Goal: Check status

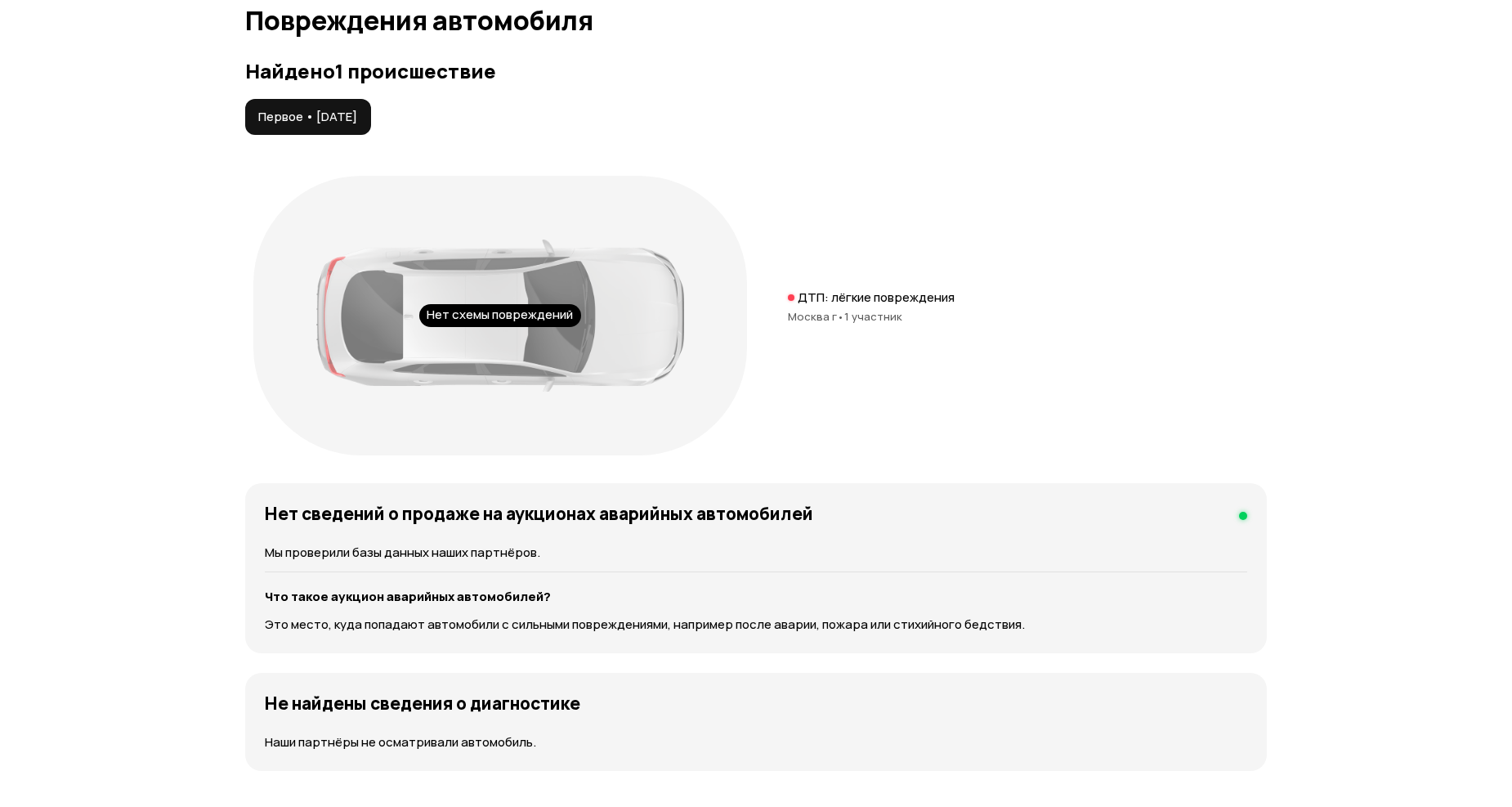
scroll to position [1543, 0]
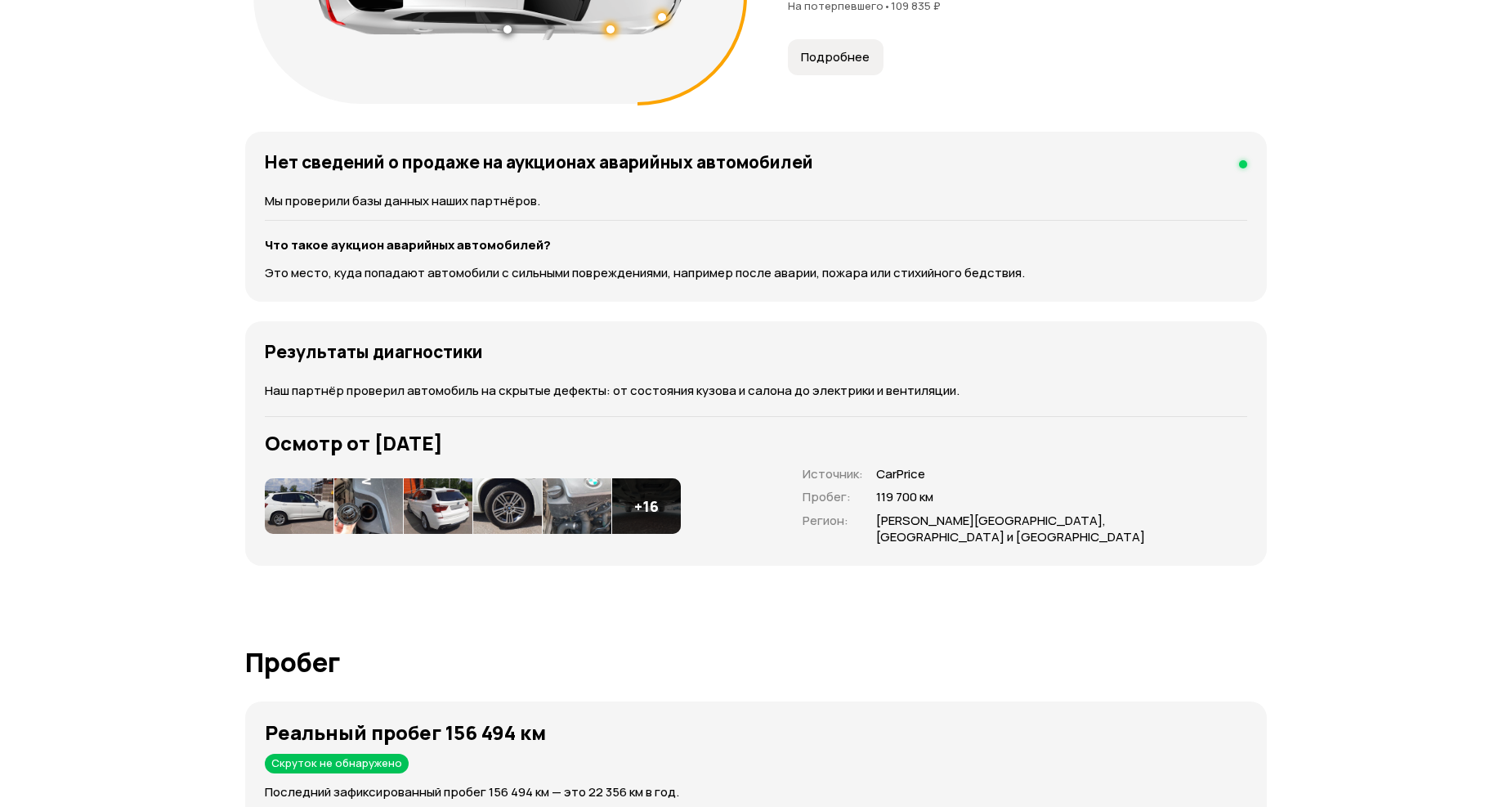
scroll to position [2270, 0]
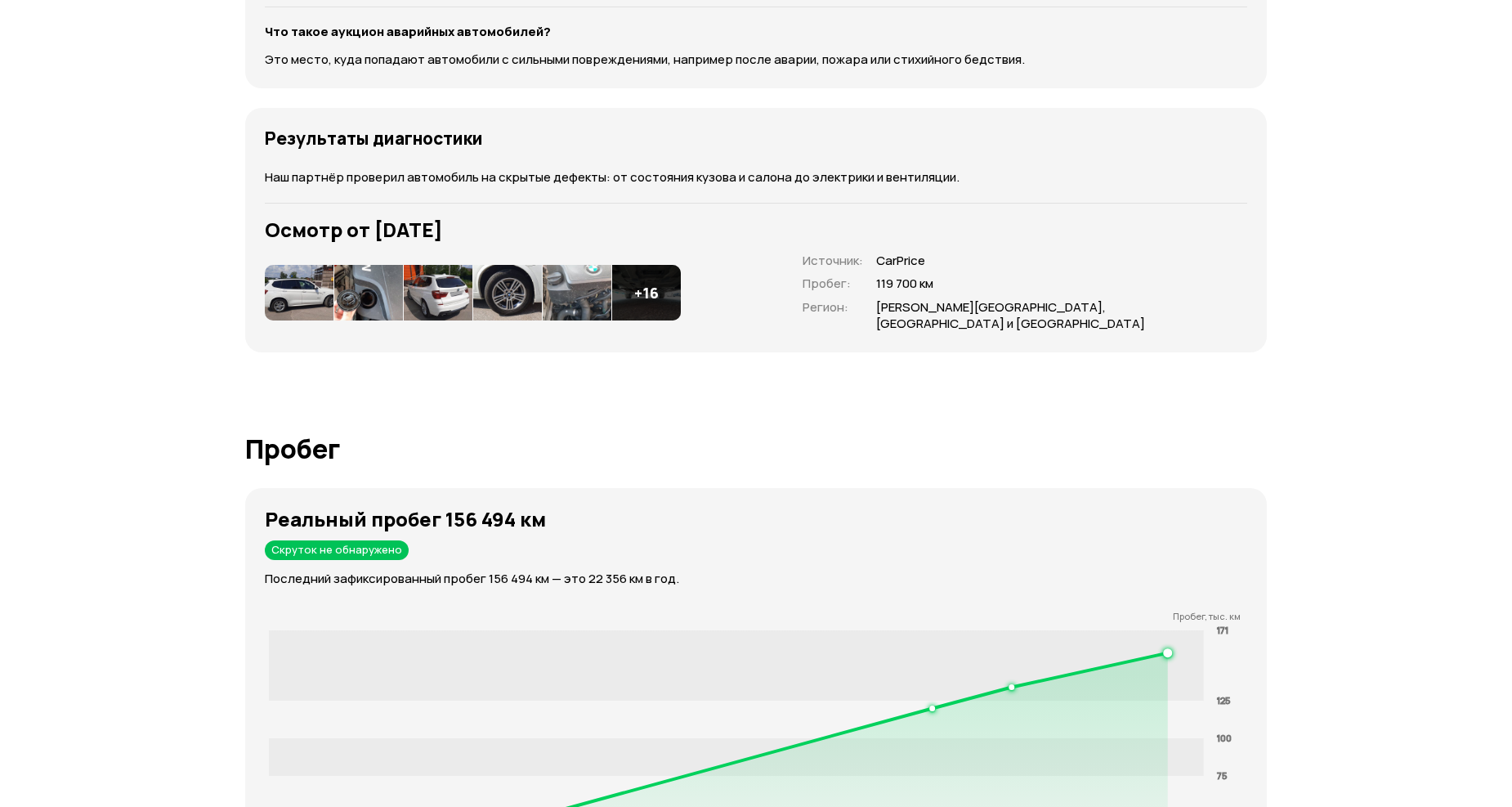
click at [630, 265] on div "+ 16" at bounding box center [647, 293] width 69 height 56
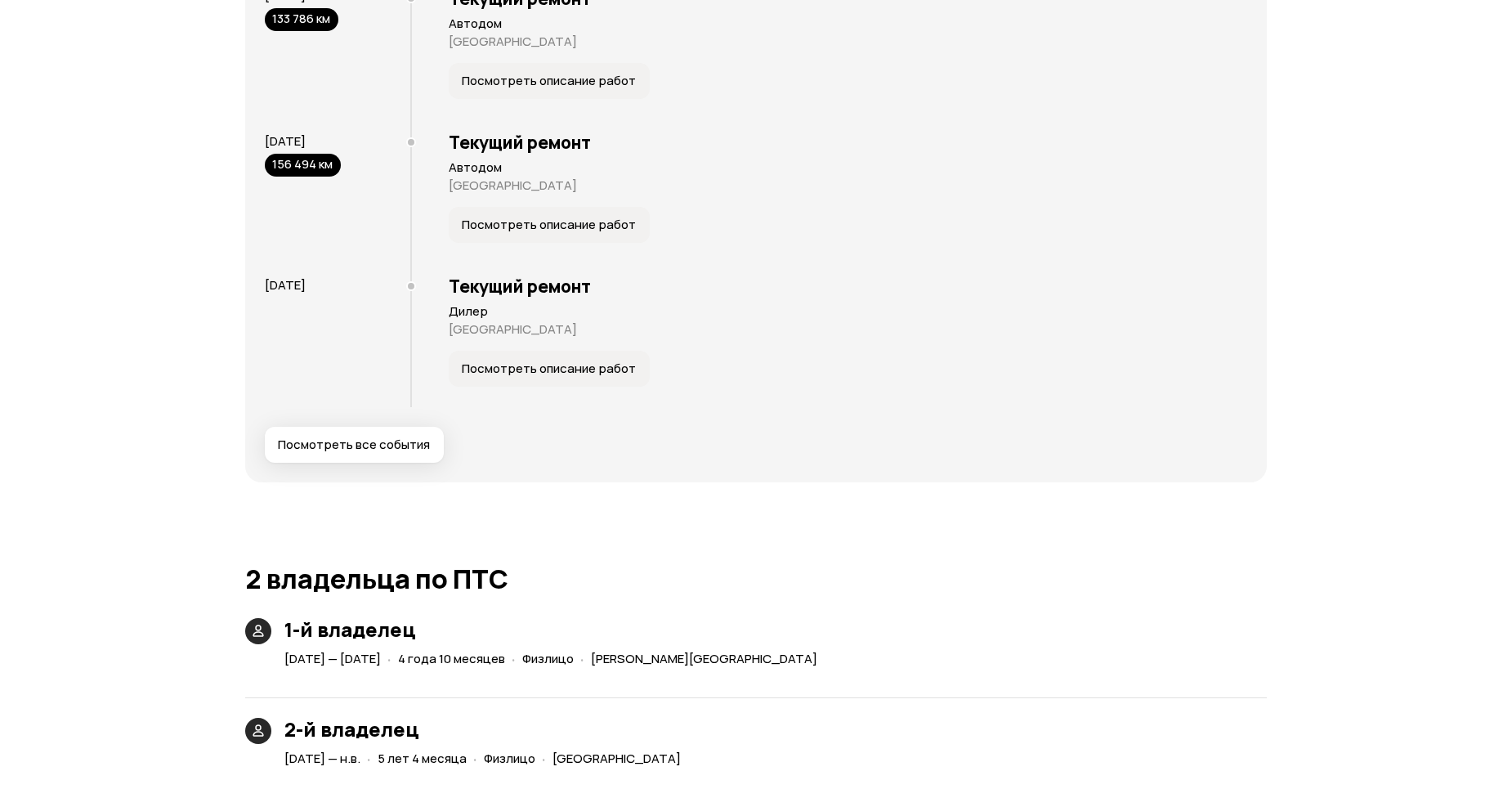
scroll to position [3724, 0]
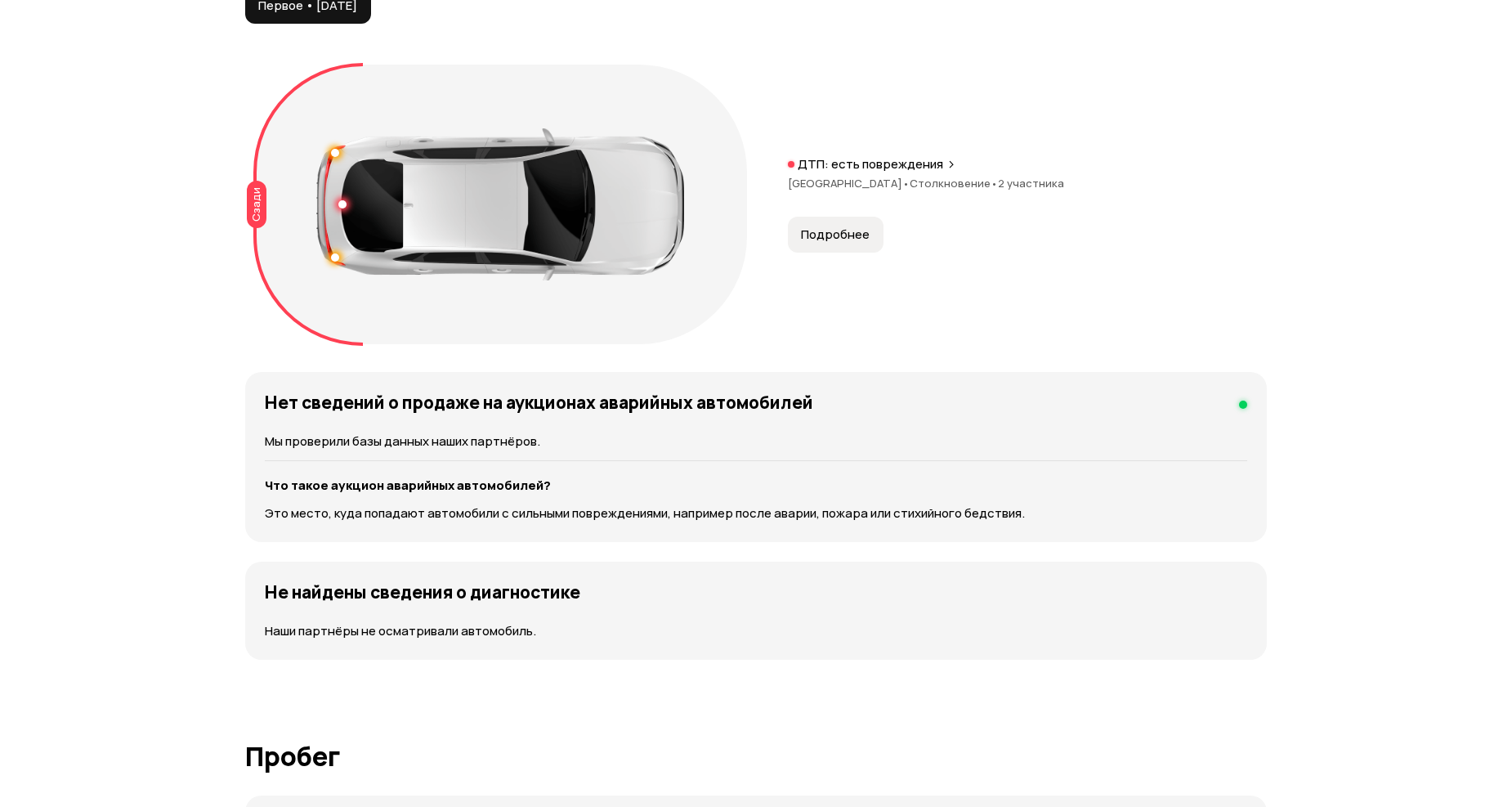
scroll to position [1362, 0]
